Goal: Information Seeking & Learning: Learn about a topic

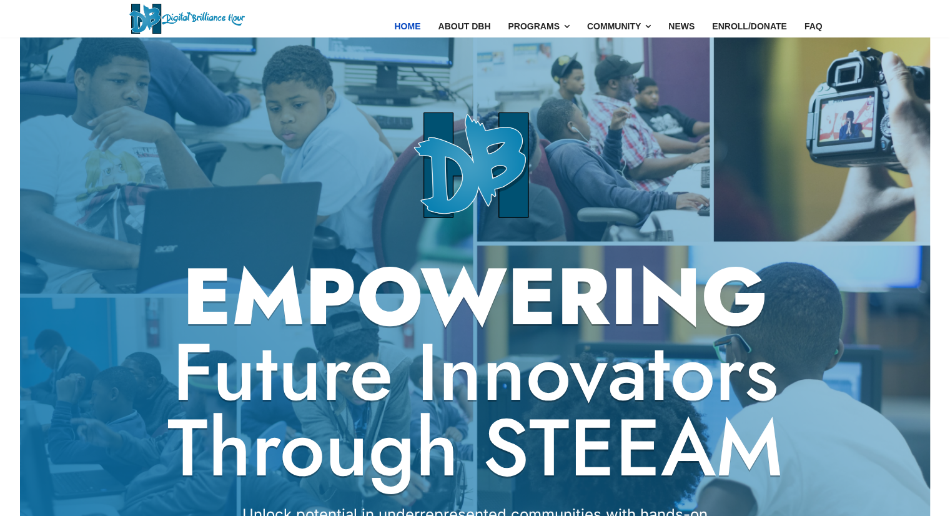
click at [172, 15] on img at bounding box center [187, 19] width 116 height 30
click at [474, 22] on link "About DBH" at bounding box center [464, 26] width 70 height 52
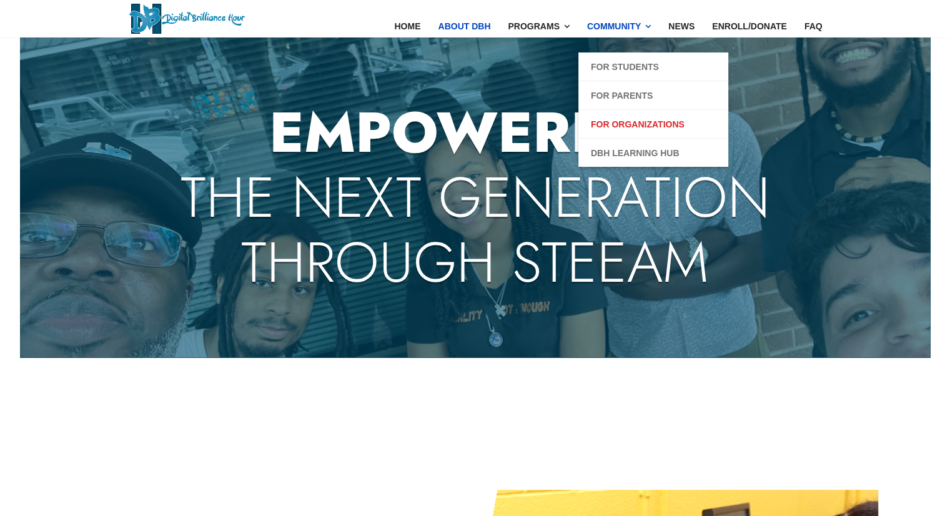
click at [627, 122] on link "For Organizations" at bounding box center [638, 124] width 94 height 15
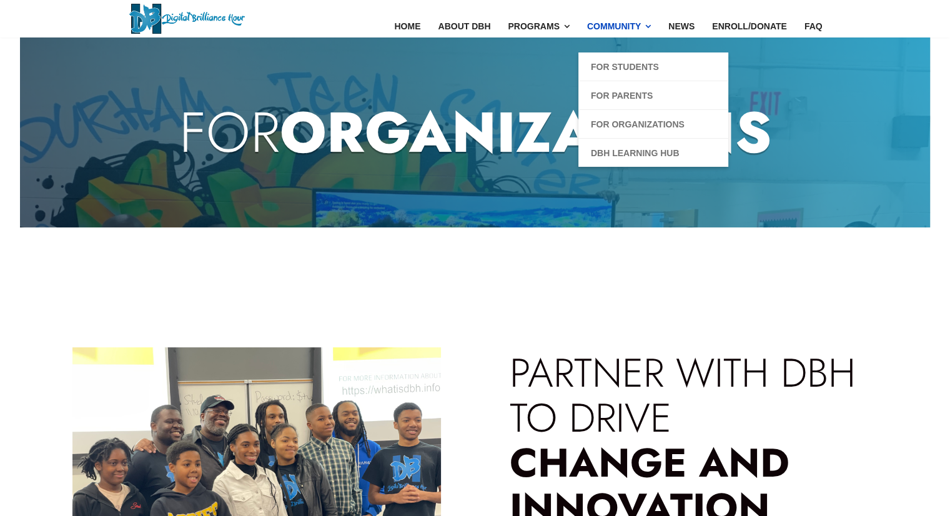
click at [612, 24] on link "Community" at bounding box center [618, 26] width 81 height 52
